Goal: Task Accomplishment & Management: Complete application form

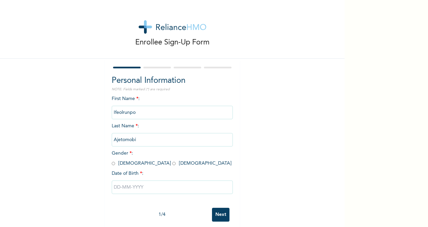
click at [172, 163] on input "radio" at bounding box center [173, 163] width 3 height 6
radio input "true"
click at [116, 190] on input "text" at bounding box center [172, 186] width 121 height 13
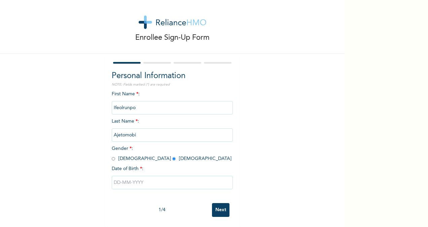
select select "7"
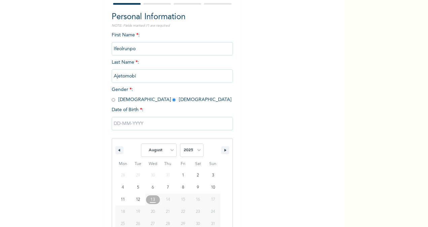
scroll to position [79, 0]
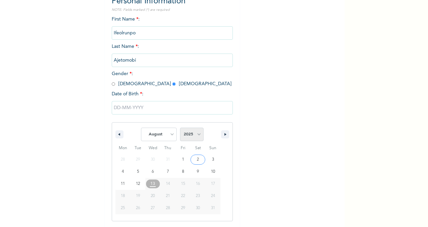
click at [195, 136] on select "2025 2024 2023 2022 2021 2020 2019 2018 2017 2016 2015 2014 2013 2012 2011 2010…" at bounding box center [192, 134] width 24 height 13
select select "2000"
click at [180, 128] on select "2025 2024 2023 2022 2021 2020 2019 2018 2017 2016 2015 2014 2013 2012 2011 2010…" at bounding box center [192, 134] width 24 height 13
click at [170, 134] on select "January February March April May June July August September October November De…" at bounding box center [159, 134] width 36 height 13
select select "8"
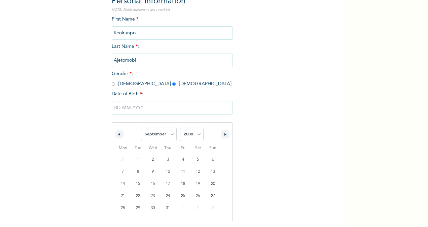
click at [141, 128] on select "January February March April May June July August September October November De…" at bounding box center [159, 134] width 36 height 13
type input "[DATE]"
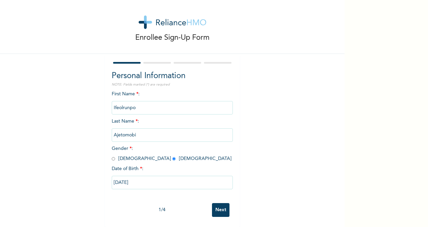
scroll to position [11, 0]
click at [120, 102] on input "Ifeolrunpo" at bounding box center [172, 107] width 121 height 13
click at [132, 101] on input "Ifeolrunpo" at bounding box center [172, 107] width 121 height 13
click at [121, 102] on input "Ifeolrunpo" at bounding box center [172, 107] width 121 height 13
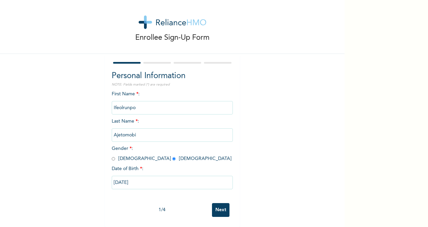
click at [121, 102] on input "Ifeolrunpo" at bounding box center [172, 107] width 121 height 13
click at [151, 101] on input "Ifeolrunpo" at bounding box center [172, 107] width 121 height 13
click at [241, 107] on div "Enrollee Sign-Up Form Personal Information NOTE: Fields marked (*) are required…" at bounding box center [172, 111] width 345 height 232
click at [221, 205] on input "Next" at bounding box center [221, 210] width 18 height 14
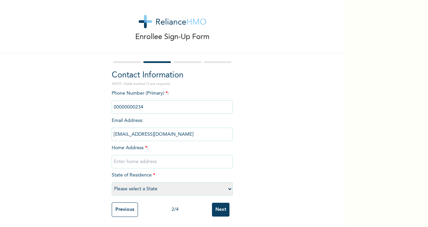
click at [221, 205] on input "Next" at bounding box center [221, 210] width 18 height 14
type input "28"
click at [216, 203] on input "Next" at bounding box center [221, 210] width 18 height 14
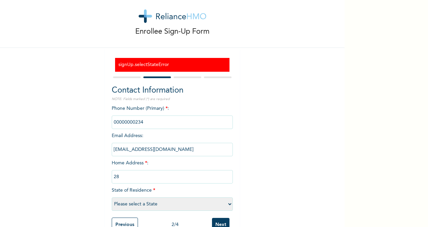
scroll to position [32, 0]
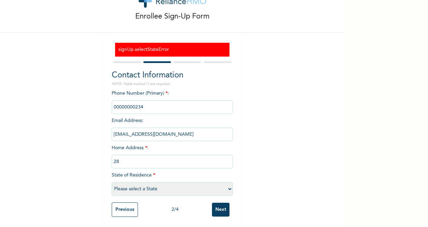
click at [213, 206] on input "Next" at bounding box center [221, 210] width 18 height 14
click at [175, 102] on input "phone" at bounding box center [172, 106] width 121 height 13
click at [140, 182] on select "Please select a State [PERSON_NAME] (FCT) [PERSON_NAME] Ibom [GEOGRAPHIC_DATA] …" at bounding box center [172, 188] width 121 height 13
select select "16"
click at [112, 182] on select "Please select a State [PERSON_NAME] (FCT) [PERSON_NAME] Ibom [GEOGRAPHIC_DATA] …" at bounding box center [172, 188] width 121 height 13
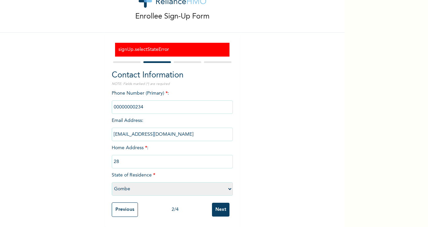
click at [227, 201] on div "Previous 2 / 4 Next" at bounding box center [172, 209] width 121 height 21
click at [220, 203] on input "Next" at bounding box center [221, 210] width 18 height 14
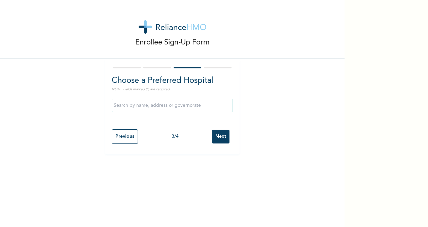
scroll to position [0, 0]
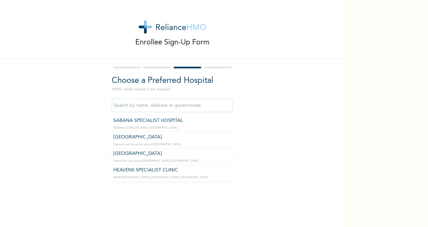
click at [165, 104] on input "text" at bounding box center [172, 105] width 121 height 13
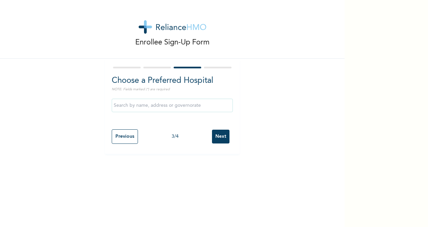
click at [267, 98] on div "Enrollee Sign-Up Form Choose a Preferred Hospital NOTE: Fields marked (*) are r…" at bounding box center [172, 77] width 345 height 154
click at [125, 133] on input "Previous" at bounding box center [125, 136] width 26 height 14
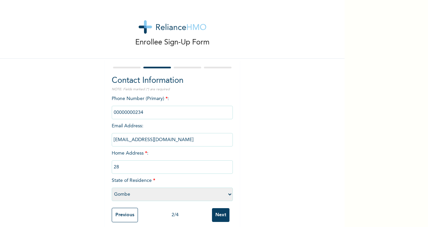
click at [139, 197] on select "Please select a State [PERSON_NAME] (FCT) [PERSON_NAME] Ibom [GEOGRAPHIC_DATA] …" at bounding box center [172, 193] width 121 height 13
select select "25"
click at [112, 188] on select "Please select a State [PERSON_NAME] (FCT) [PERSON_NAME] Ibom [GEOGRAPHIC_DATA] …" at bounding box center [172, 193] width 121 height 13
click at [130, 165] on input "28" at bounding box center [172, 166] width 121 height 13
type input "[STREET_ADDRESS]"
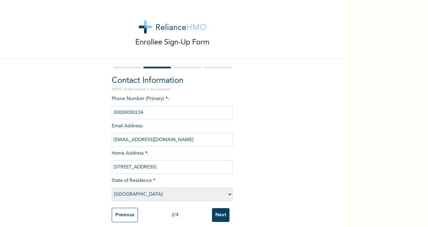
click at [215, 216] on input "Next" at bounding box center [221, 215] width 18 height 14
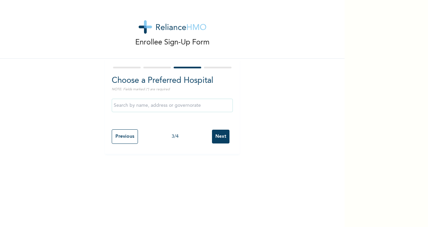
click at [173, 107] on input "text" at bounding box center [172, 105] width 121 height 13
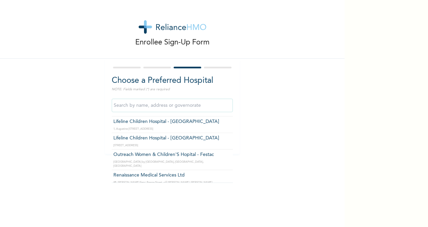
scroll to position [201, 0]
